Goal: Transaction & Acquisition: Purchase product/service

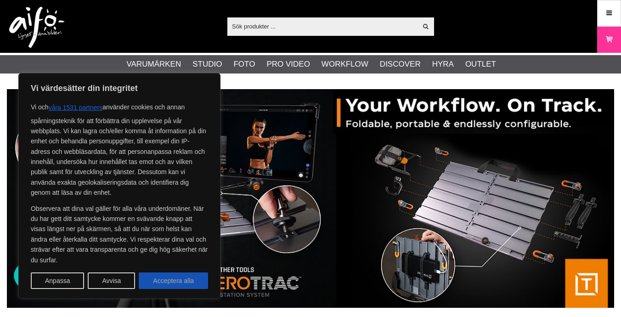
click at [186, 282] on button "Acceptera alla" at bounding box center [173, 280] width 69 height 17
checkbox input "true"
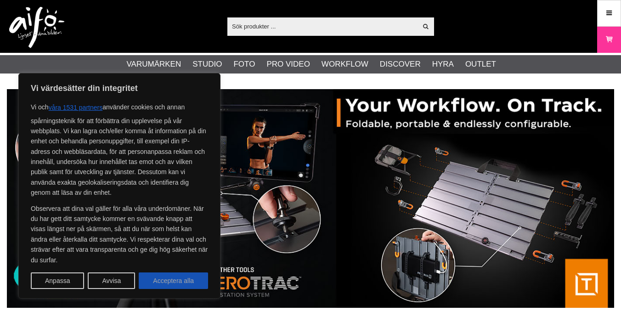
checkbox input "true"
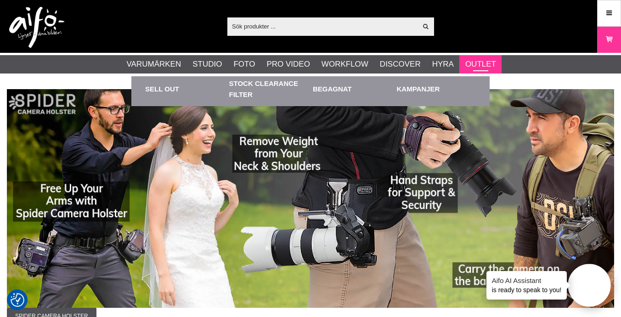
click at [487, 66] on link "Outlet" at bounding box center [480, 64] width 31 height 12
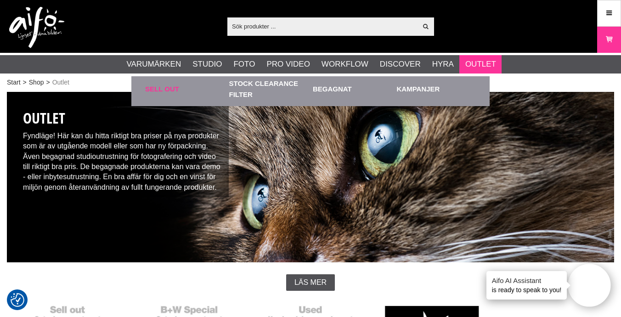
click at [150, 93] on link "Sell out" at bounding box center [184, 88] width 79 height 25
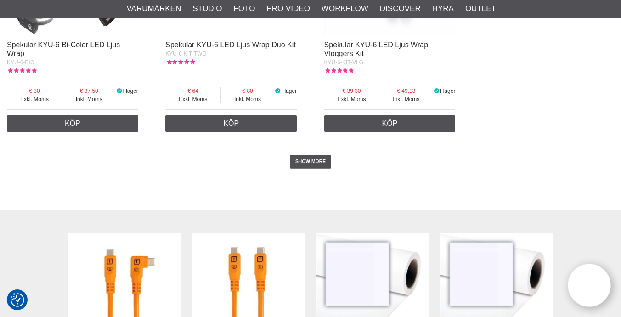
scroll to position [1788, 0]
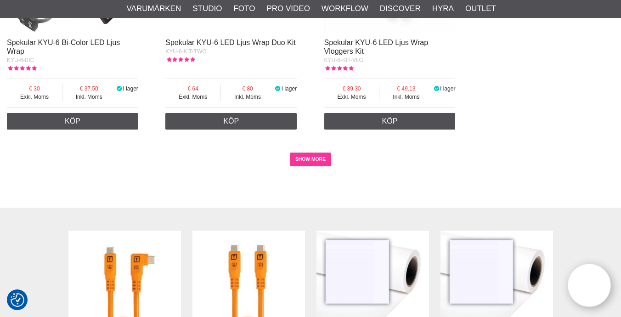
click at [313, 153] on link "SHOW MORE" at bounding box center [311, 160] width 42 height 14
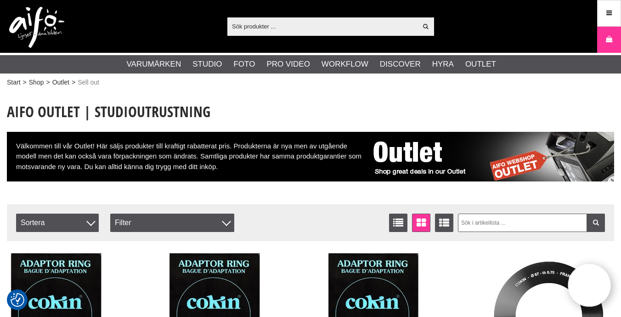
scroll to position [0, 0]
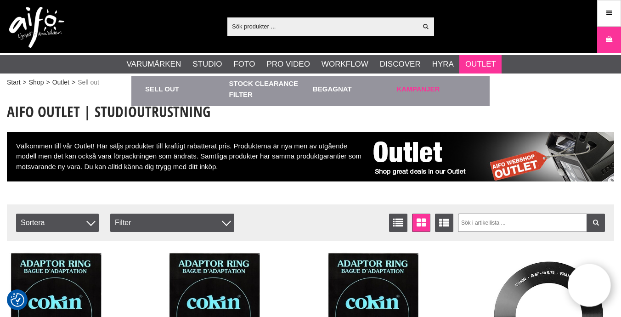
click at [419, 88] on link "Kampanjer" at bounding box center [436, 88] width 79 height 25
